Goal: Navigation & Orientation: Find specific page/section

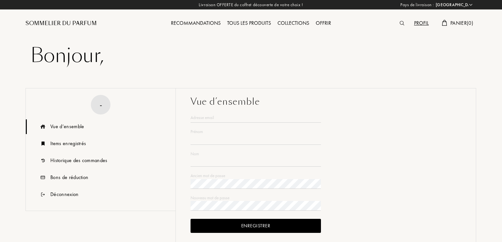
select select "ES"
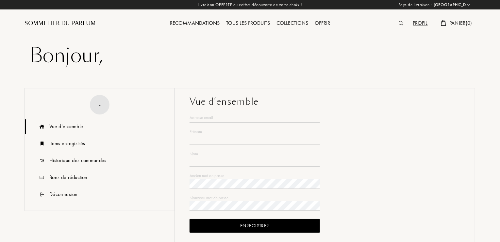
type input "Santi"
type input "Rufas Gregori"
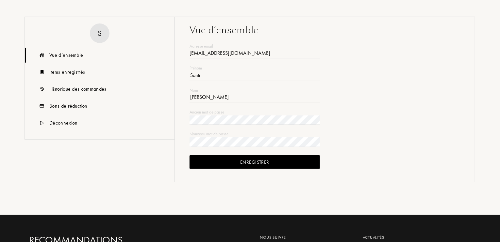
scroll to position [98, 0]
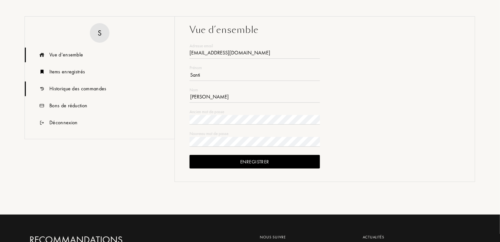
type input "santirufas@gmail.com"
click at [88, 89] on div "Historique des commandes" at bounding box center [77, 89] width 57 height 8
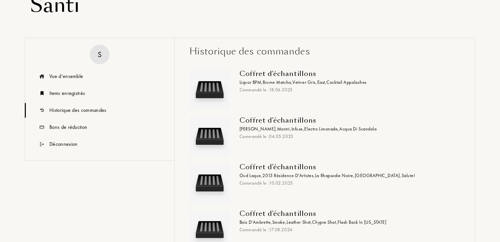
scroll to position [65, 0]
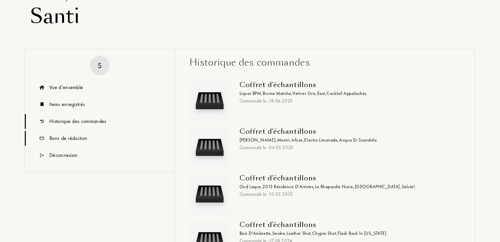
click at [72, 138] on div "Bons de réduction" at bounding box center [68, 139] width 38 height 8
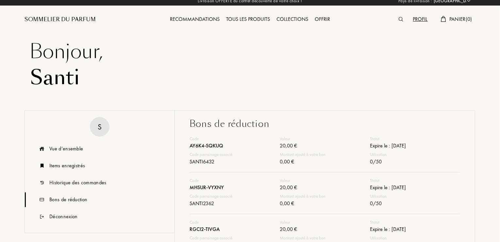
scroll to position [0, 0]
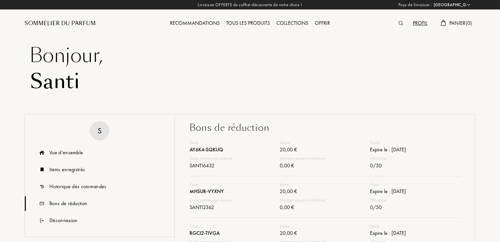
click at [251, 22] on div "Tous les produits" at bounding box center [248, 23] width 50 height 8
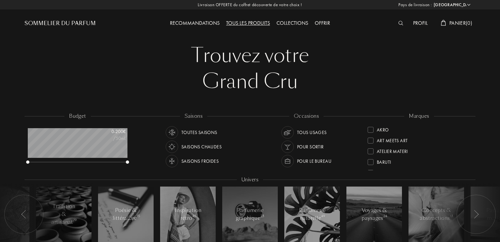
select select "ES"
click at [371, 131] on div at bounding box center [370, 130] width 6 height 6
click at [371, 129] on div at bounding box center [370, 130] width 6 height 6
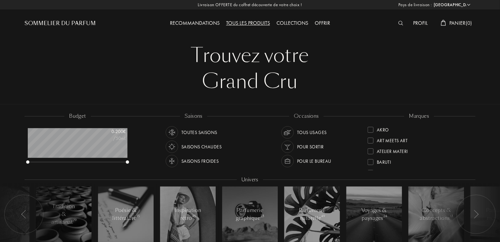
click at [372, 163] on div at bounding box center [370, 162] width 6 height 6
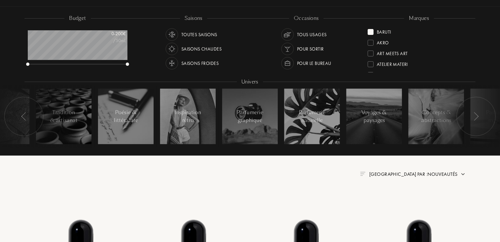
scroll to position [65, 0]
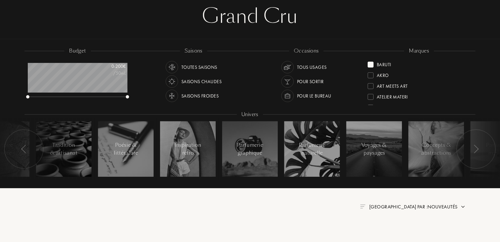
click at [369, 65] on div at bounding box center [370, 65] width 6 height 6
click at [371, 65] on div at bounding box center [370, 65] width 6 height 6
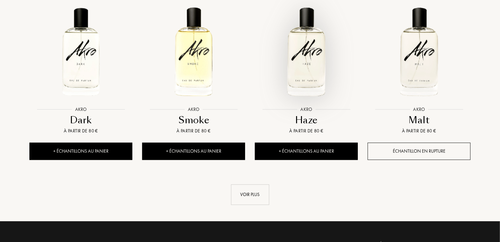
scroll to position [653, 0]
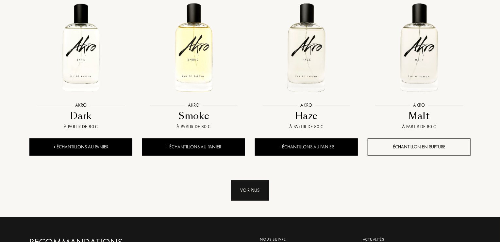
click at [258, 185] on div "Voir plus" at bounding box center [250, 190] width 38 height 21
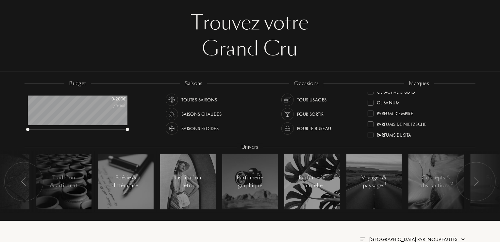
scroll to position [204, 0]
click at [371, 98] on div at bounding box center [370, 98] width 6 height 6
click at [371, 94] on div at bounding box center [370, 97] width 6 height 6
click at [369, 97] on div at bounding box center [370, 97] width 6 height 6
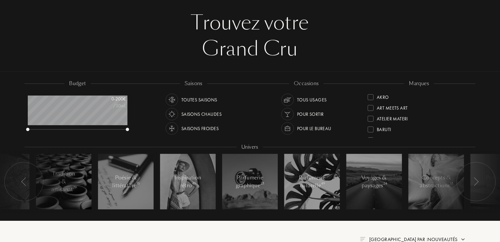
click at [371, 109] on div at bounding box center [370, 108] width 6 height 6
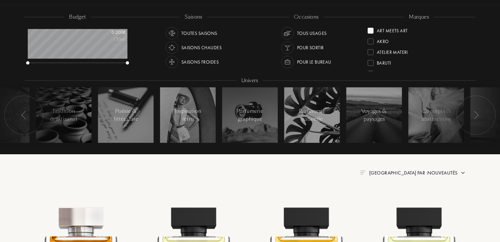
scroll to position [65, 0]
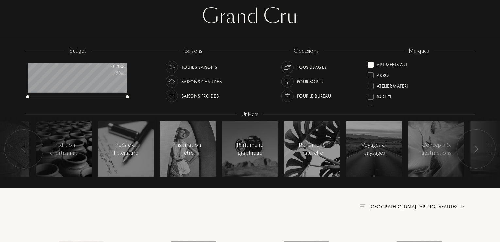
click at [372, 65] on div at bounding box center [370, 65] width 6 height 6
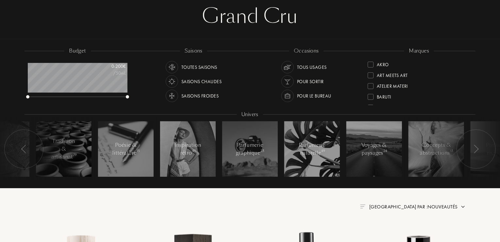
click at [371, 88] on div at bounding box center [370, 86] width 6 height 6
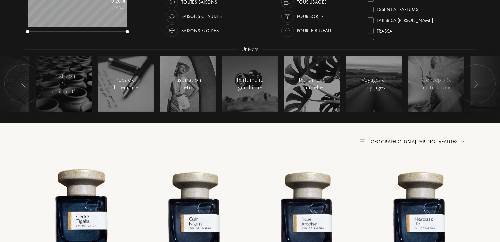
scroll to position [229, 0]
